Goal: Complete application form

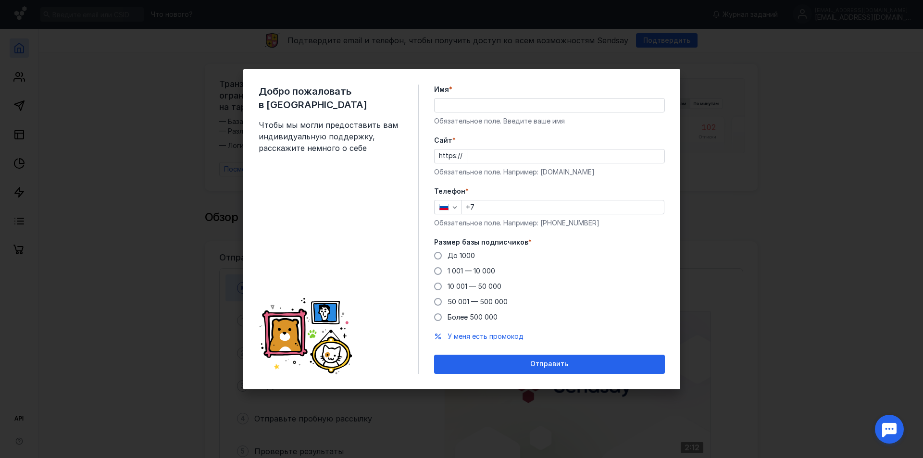
click at [575, 103] on input "Имя *" at bounding box center [550, 105] width 230 height 13
type input "L"
type input "ДляТестированияe2e"
click at [501, 157] on input "Cайт *" at bounding box center [565, 155] width 197 height 13
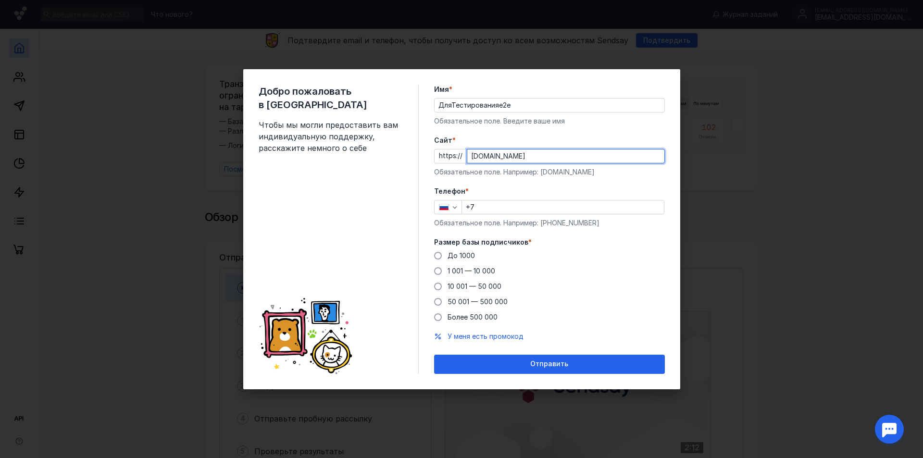
type input "[DOMAIN_NAME]"
click at [512, 206] on input "+7" at bounding box center [563, 206] width 202 height 13
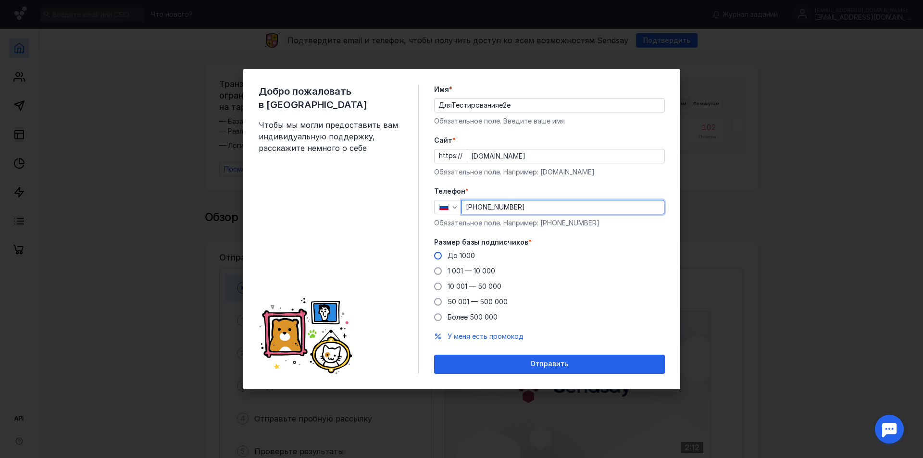
type input "[PHONE_NUMBER]"
click at [440, 259] on label "До 1000" at bounding box center [454, 256] width 41 height 10
click at [0, 0] on input "До 1000" at bounding box center [0, 0] width 0 height 0
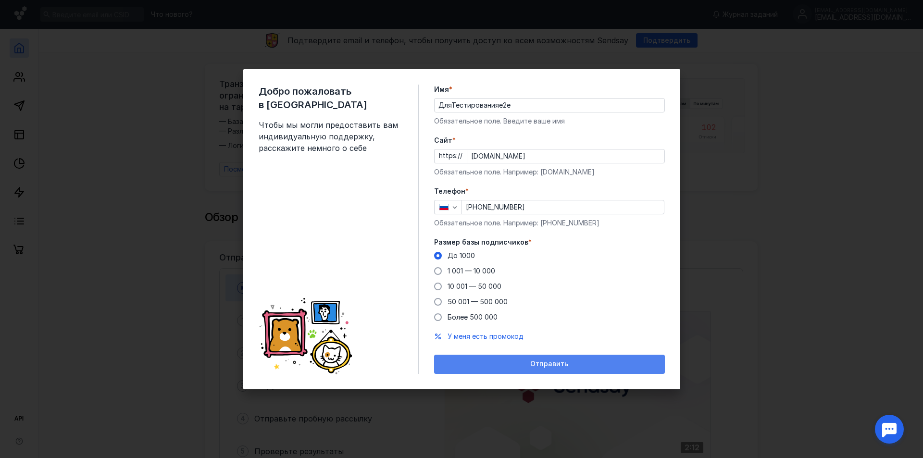
click at [549, 366] on span "Отправить" at bounding box center [549, 364] width 38 height 8
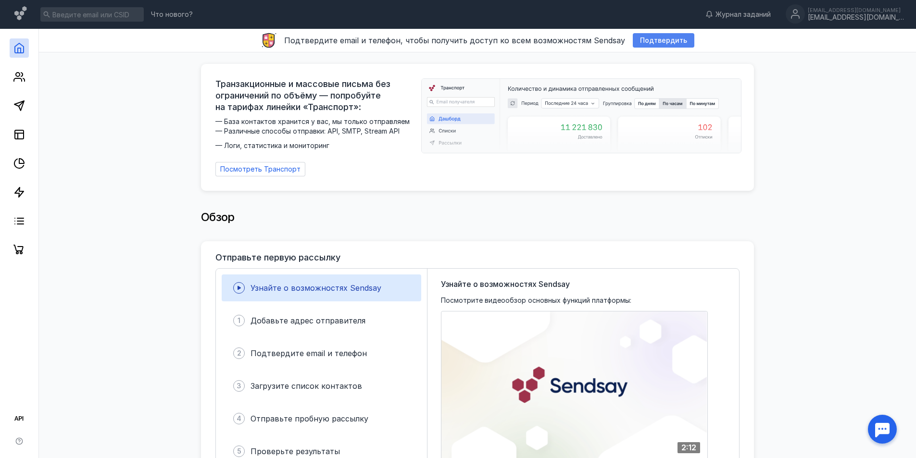
click at [654, 39] on span "Подтвердить" at bounding box center [663, 41] width 47 height 8
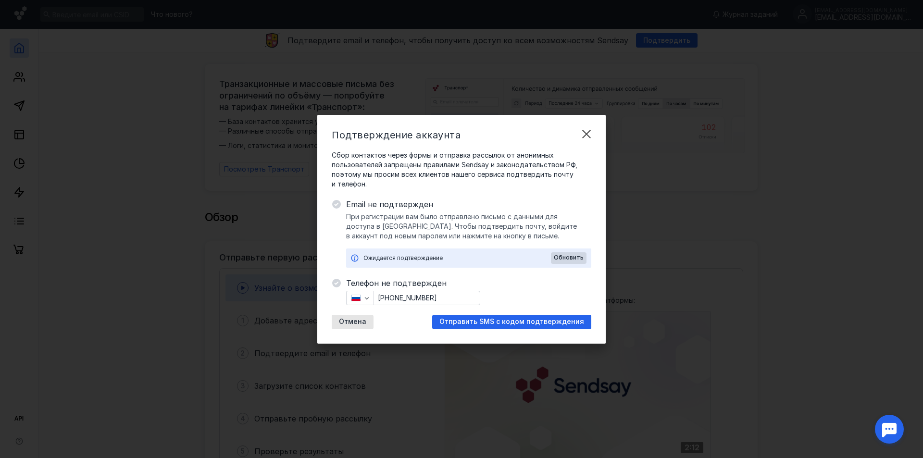
drag, startPoint x: 511, startPoint y: 322, endPoint x: 540, endPoint y: 271, distance: 59.0
click at [540, 271] on div "Сбор контактов через формы и отправка рассылок от анонимных пользователей запре…" at bounding box center [462, 239] width 260 height 179
click at [511, 323] on span "Отправить SMS с кодом подтверждения" at bounding box center [511, 322] width 145 height 8
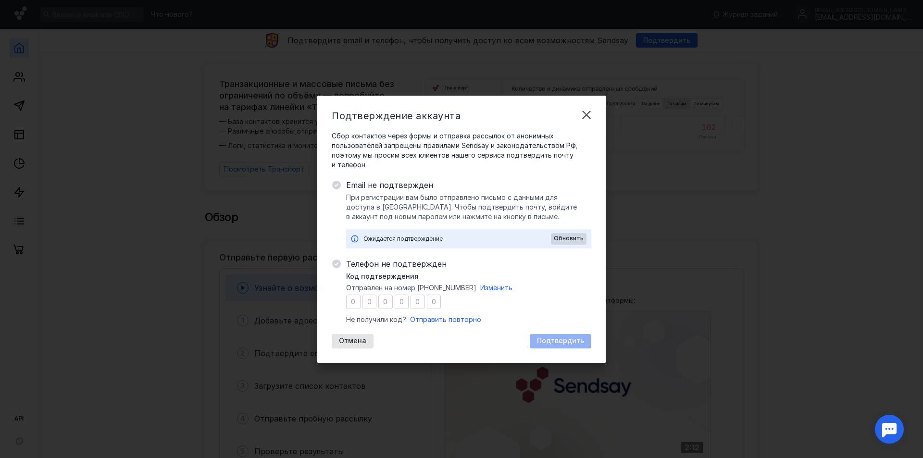
type input "1"
type input "2"
type input "5"
type input "0"
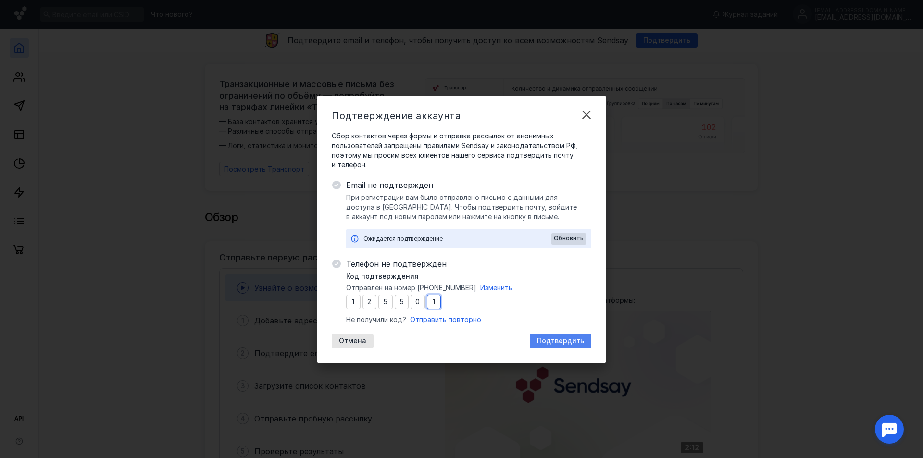
type input "1"
click at [563, 344] on span "Подтвердить" at bounding box center [560, 341] width 47 height 8
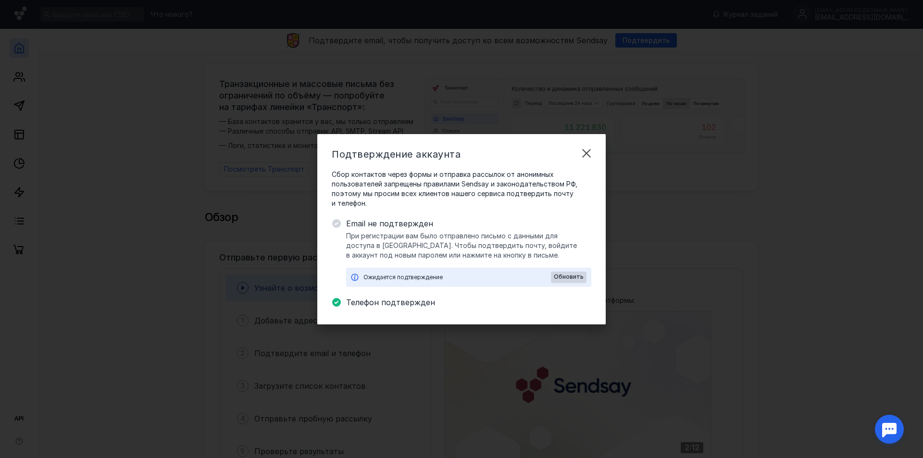
click at [537, 306] on span "Телефон подтвержден" at bounding box center [468, 303] width 245 height 12
